Goal: Information Seeking & Learning: Learn about a topic

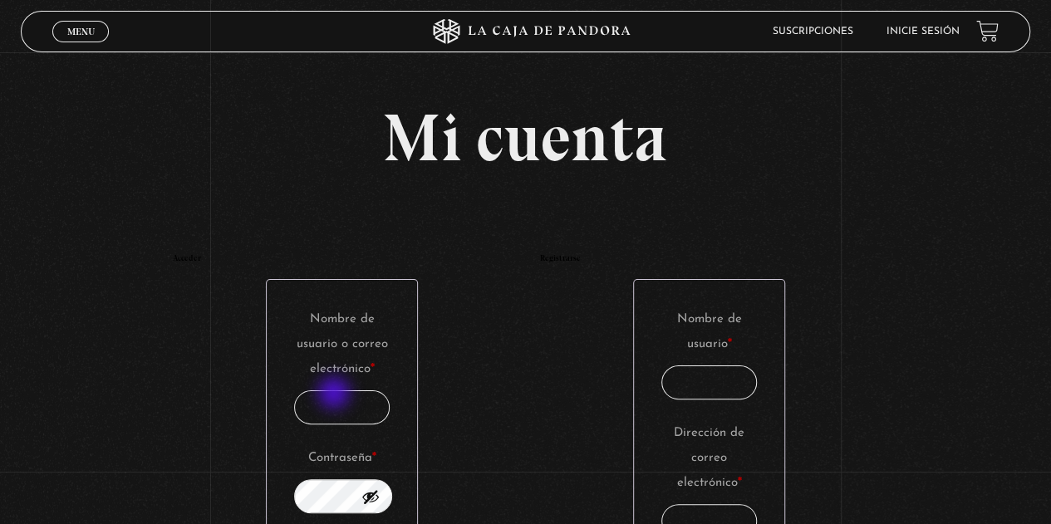
click at [336, 395] on input "Nombre de usuario o correo electrónico * Obligatorio" at bounding box center [342, 408] width 96 height 34
type input "rebeacuna@gmail.com"
click at [380, 496] on button "Mostrar contraseña" at bounding box center [370, 497] width 18 height 18
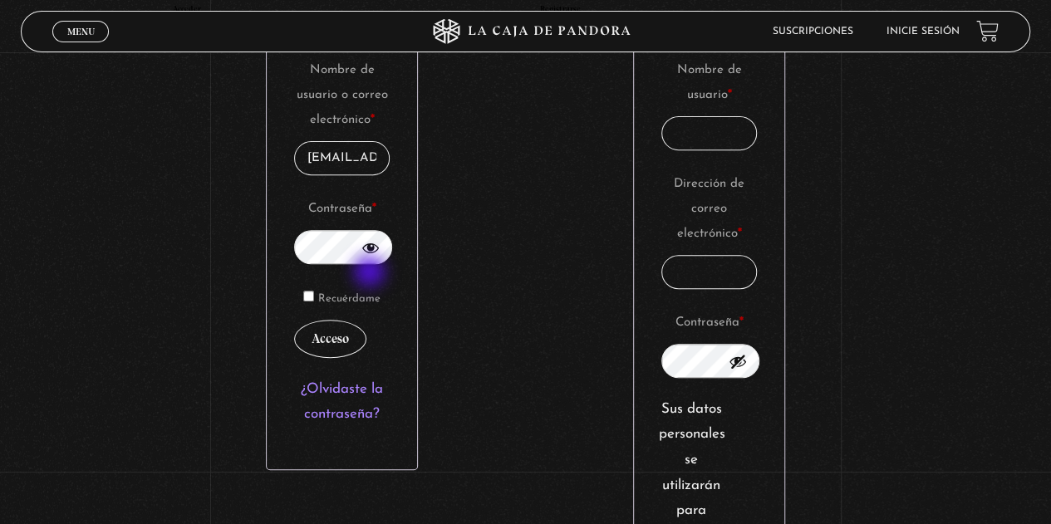
scroll to position [0, 12]
click at [338, 332] on button "Acceso" at bounding box center [330, 339] width 72 height 38
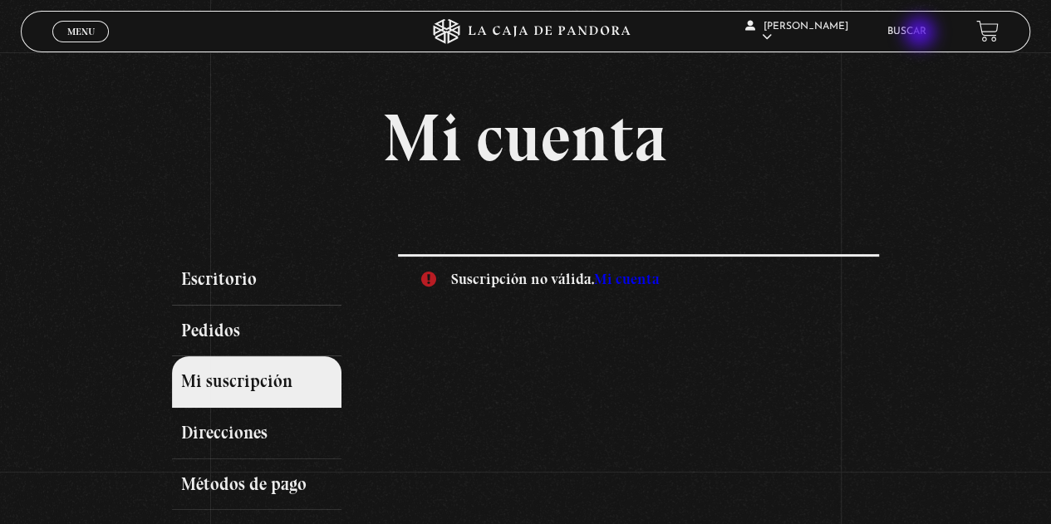
click at [922, 34] on link "Buscar" at bounding box center [906, 32] width 39 height 10
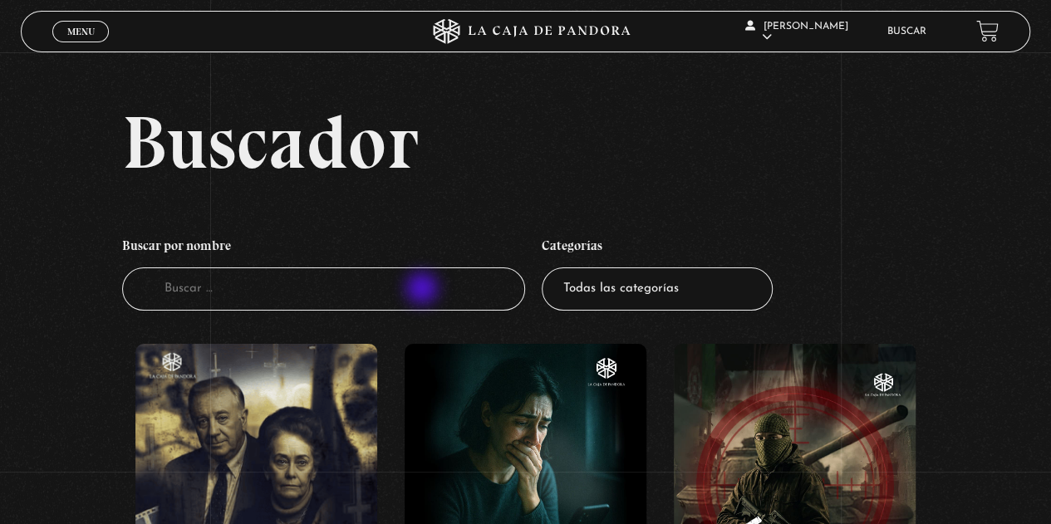
click at [424, 290] on input "Buscador" at bounding box center [324, 290] width 404 height 44
type input "ovnis"
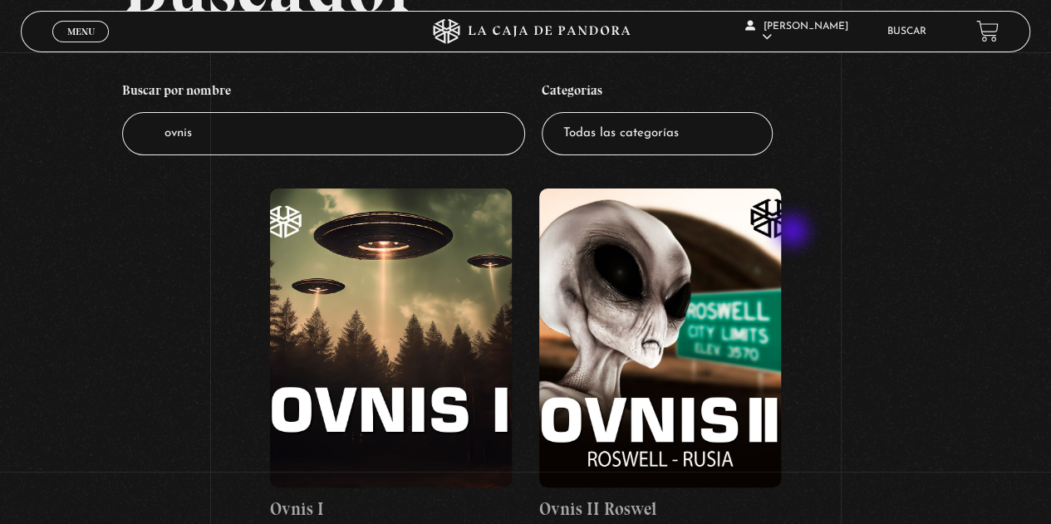
scroll to position [166, 0]
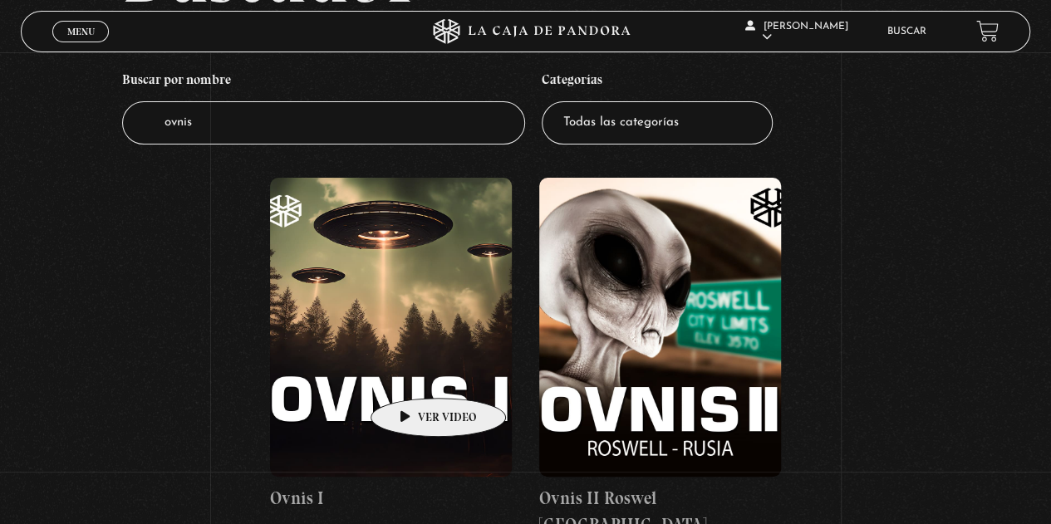
click at [412, 373] on figure at bounding box center [391, 327] width 242 height 299
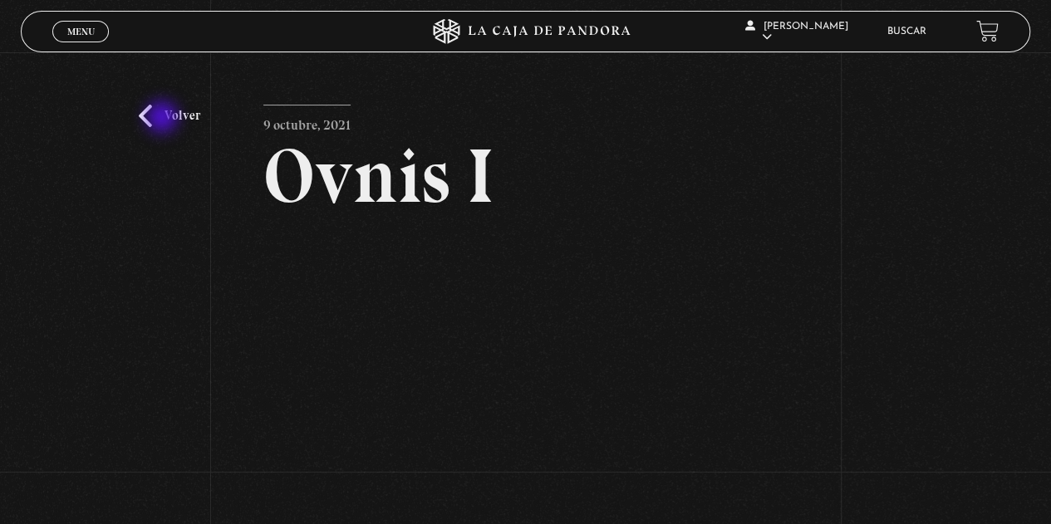
click at [164, 119] on link "Volver" at bounding box center [169, 116] width 61 height 22
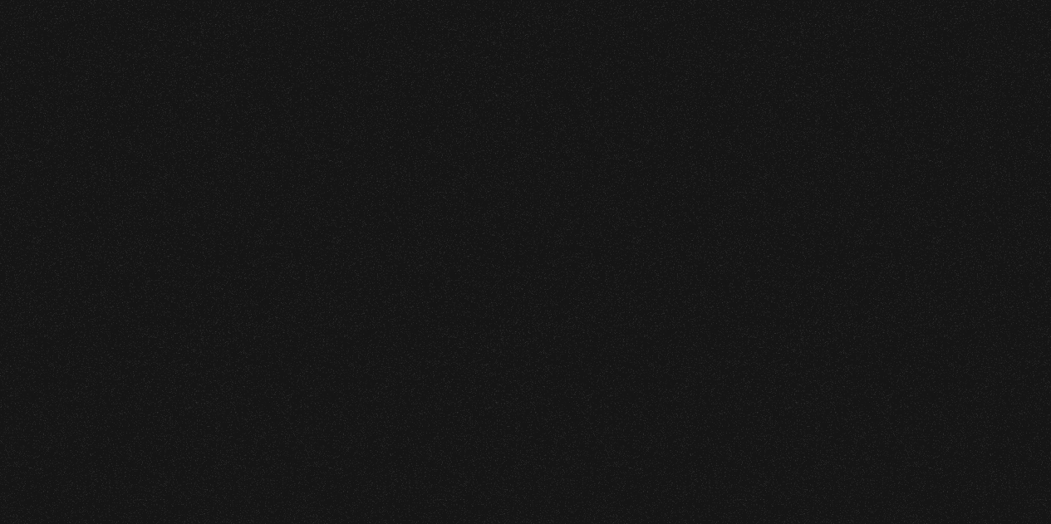
scroll to position [174, 0]
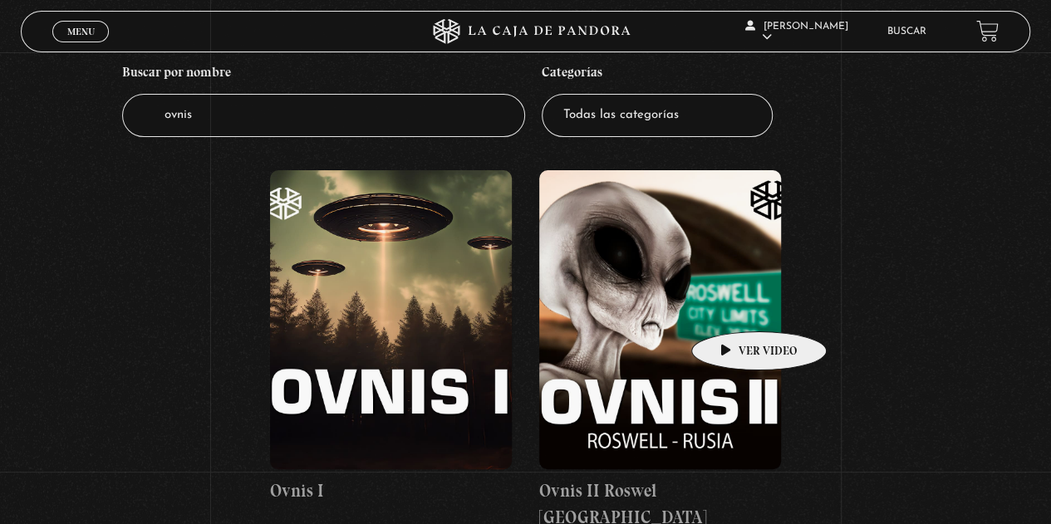
click at [733, 307] on figure at bounding box center [660, 319] width 242 height 299
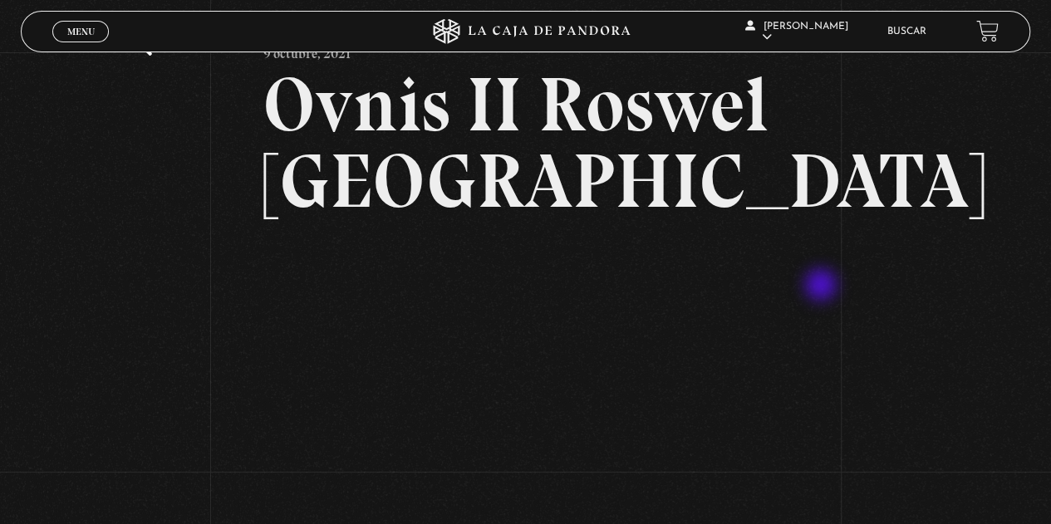
scroll to position [166, 0]
